Goal: Task Accomplishment & Management: Manage account settings

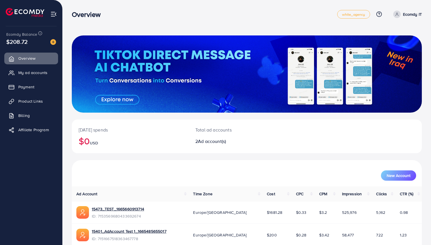
click at [38, 74] on span "My ad accounts" at bounding box center [32, 73] width 29 height 6
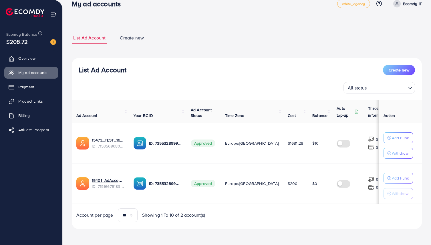
scroll to position [12, 0]
click at [139, 39] on span "Create new" at bounding box center [132, 38] width 24 height 7
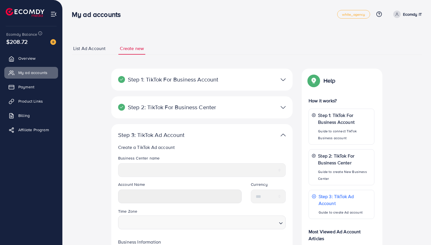
click at [206, 80] on p "Step 1: TikTok For Business Account" at bounding box center [172, 79] width 109 height 7
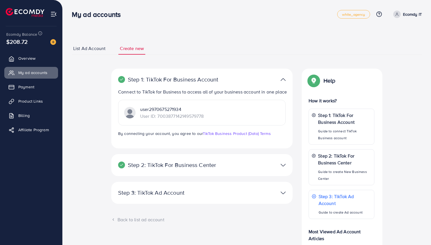
click at [206, 80] on p "Step 1: TikTok For Business Account" at bounding box center [172, 79] width 109 height 7
click at [193, 166] on p "Step 2: TikTok For Business Center" at bounding box center [172, 165] width 109 height 7
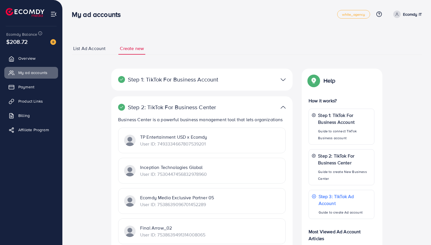
click at [181, 109] on p "Step 2: TikTok For Business Center" at bounding box center [172, 107] width 109 height 7
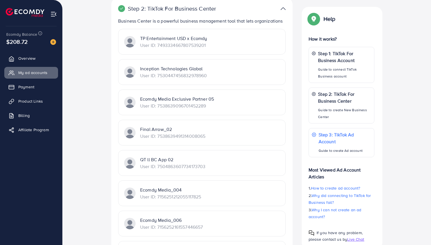
scroll to position [129, 0]
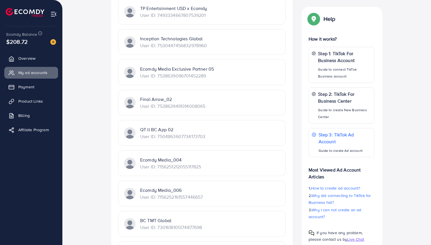
click at [165, 130] on p "QT ll BC App 02" at bounding box center [172, 129] width 65 height 7
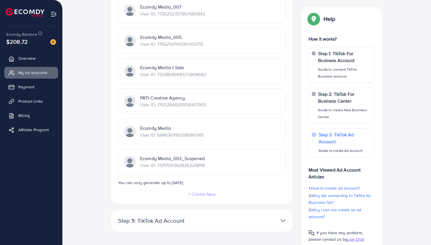
scroll to position [1499, 0]
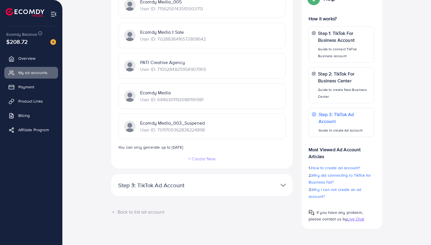
click at [163, 182] on p "Step 3: TikTok Ad Account" at bounding box center [172, 185] width 109 height 7
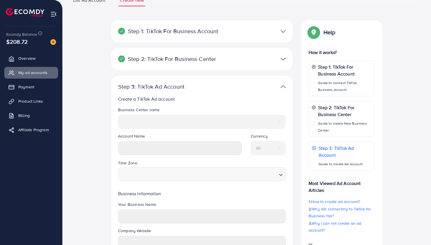
scroll to position [0, 0]
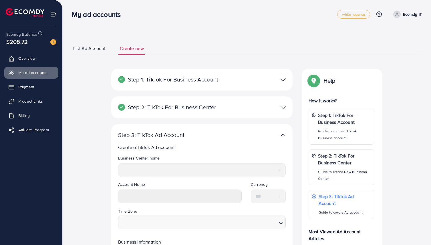
click at [402, 13] on link "Ecomdy IT" at bounding box center [406, 14] width 31 height 7
click at [385, 43] on link "Log out" at bounding box center [394, 47] width 54 height 13
